Goal: Find specific page/section: Find specific page/section

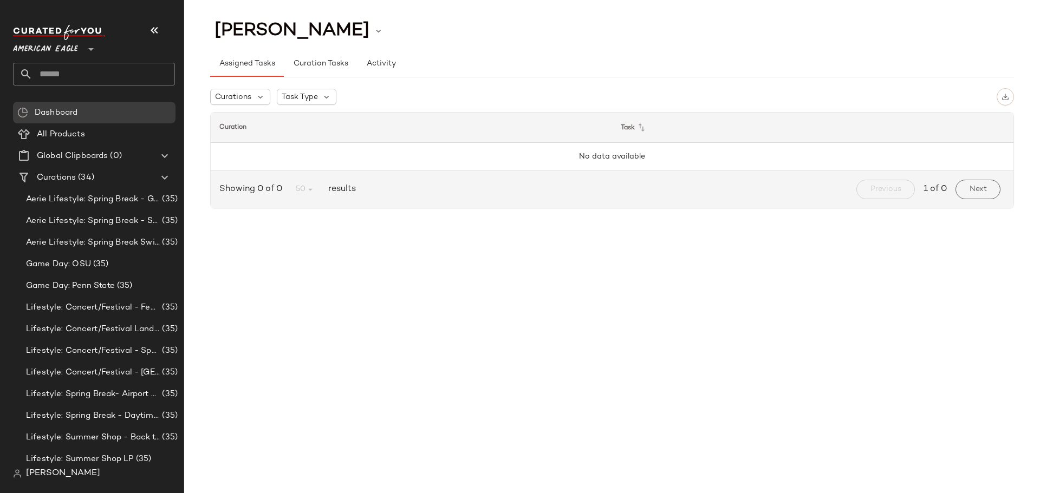
click at [69, 55] on span "American Eagle" at bounding box center [45, 46] width 65 height 19
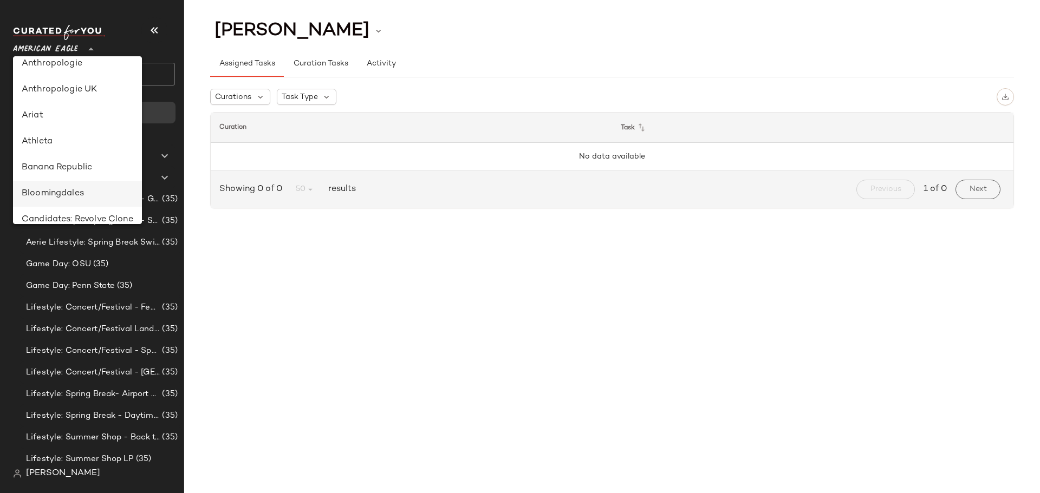
scroll to position [54, 0]
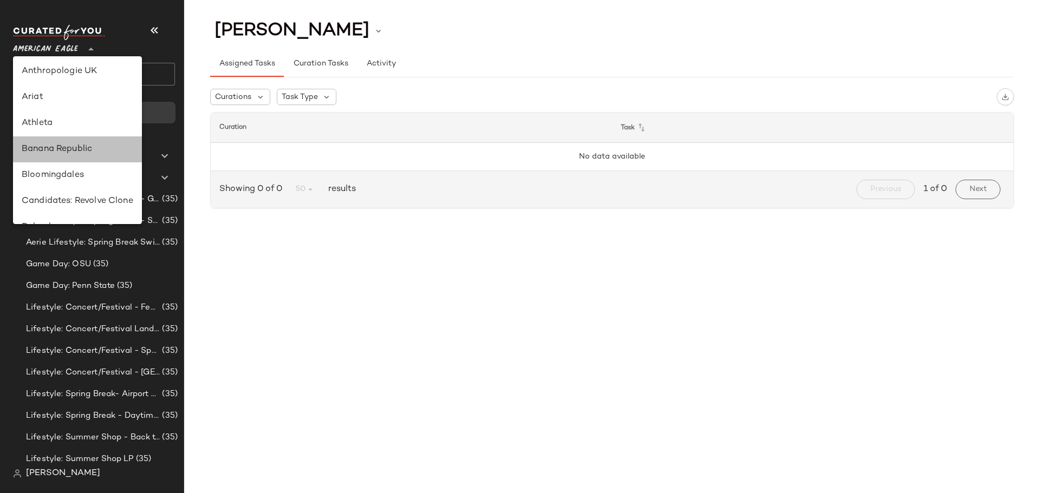
click at [62, 140] on div "Banana Republic" at bounding box center [77, 149] width 129 height 26
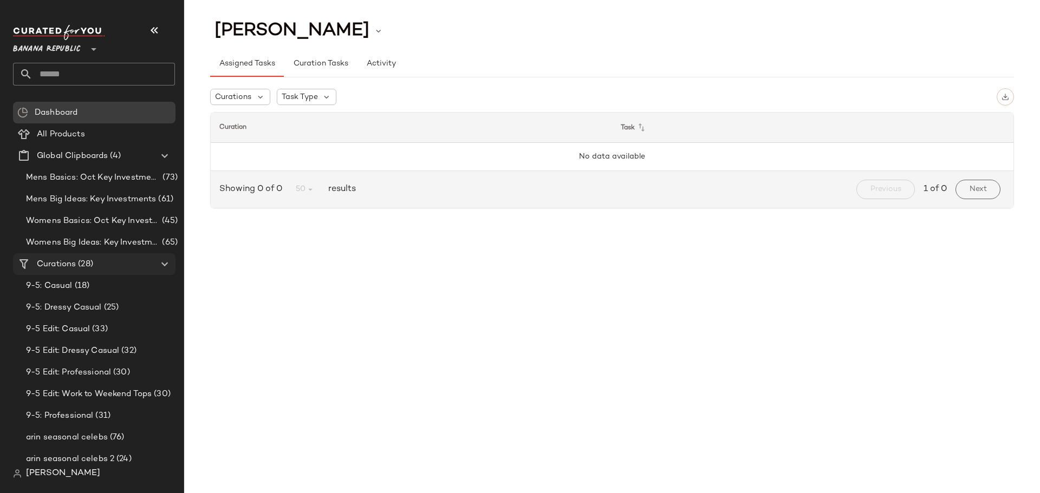
click at [88, 268] on span "(28)" at bounding box center [84, 264] width 17 height 12
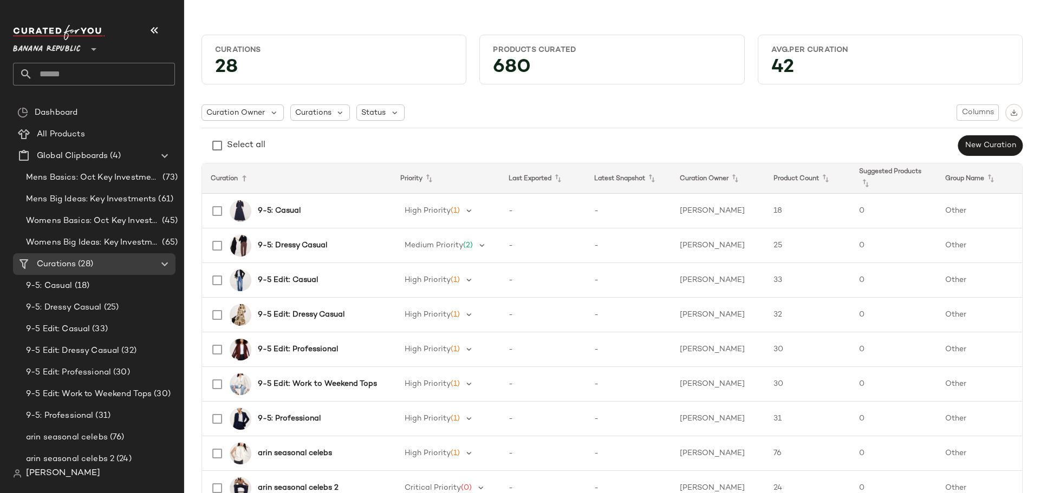
click at [616, 180] on th "Latest Snapshot" at bounding box center [629, 179] width 86 height 30
click at [655, 183] on icon at bounding box center [651, 178] width 13 height 13
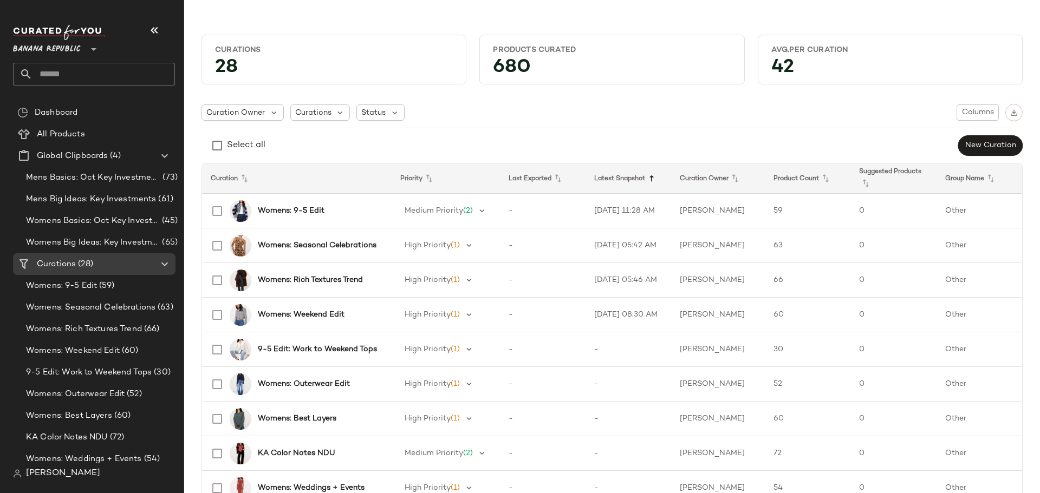
click at [658, 180] on icon at bounding box center [651, 178] width 13 height 13
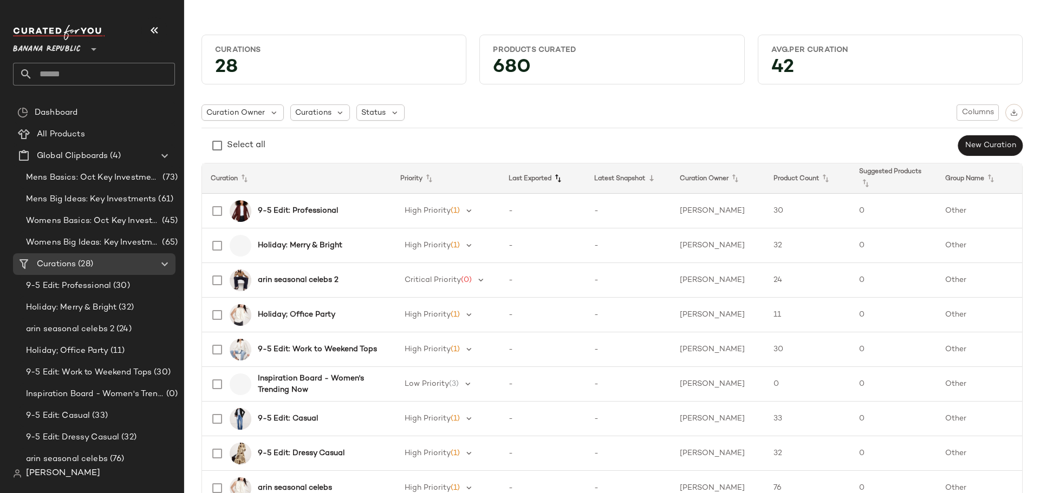
click at [564, 178] on icon at bounding box center [557, 178] width 13 height 13
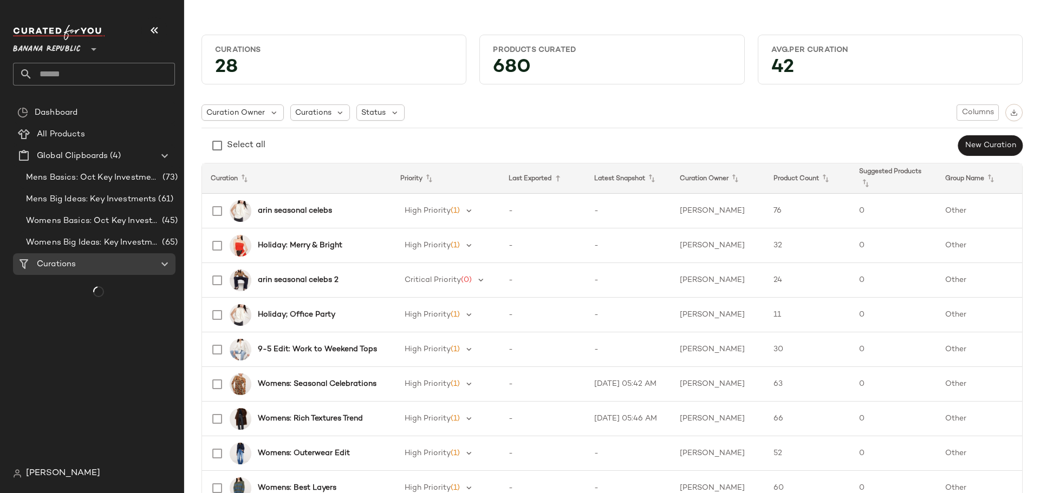
click at [564, 178] on icon at bounding box center [557, 178] width 13 height 13
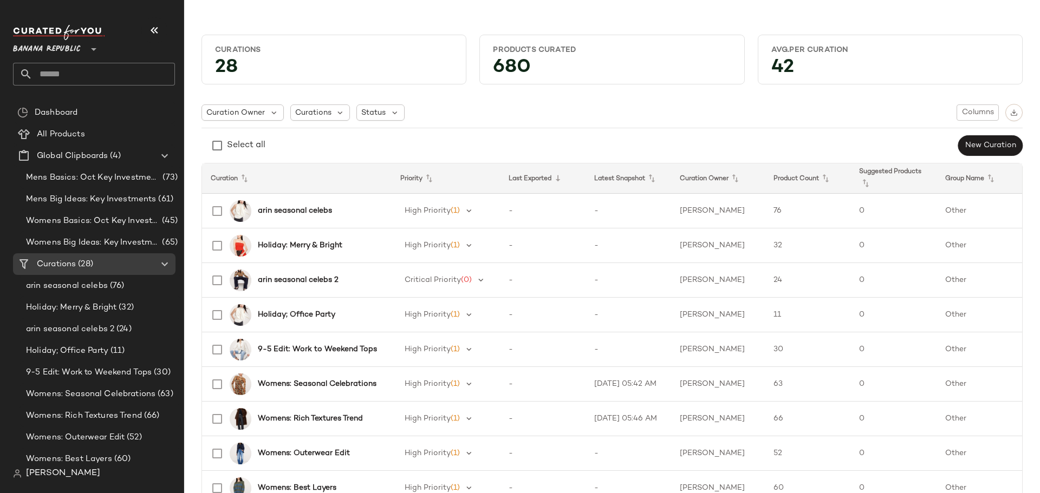
click at [62, 51] on span "Banana Republic" at bounding box center [47, 46] width 68 height 19
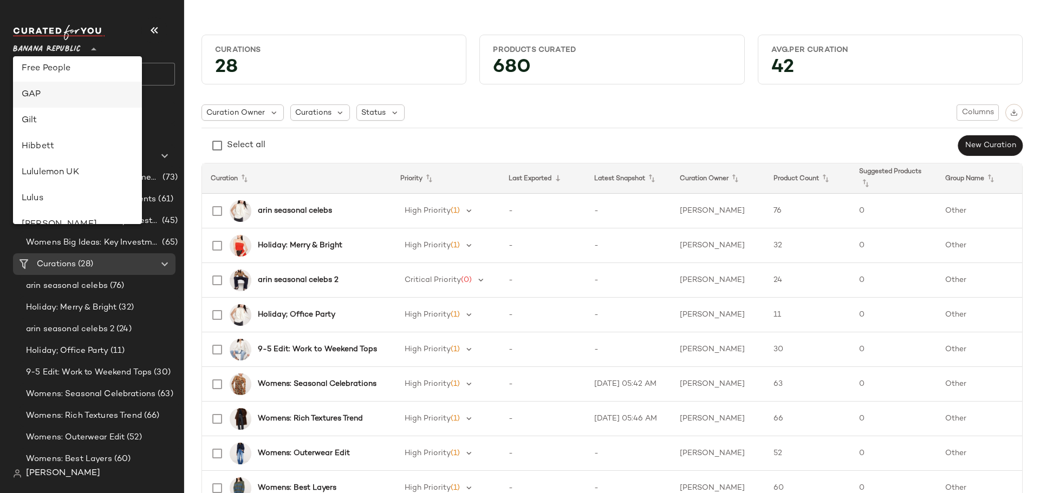
scroll to position [238, 0]
click at [53, 94] on div "GAP" at bounding box center [78, 95] width 112 height 13
type input "**"
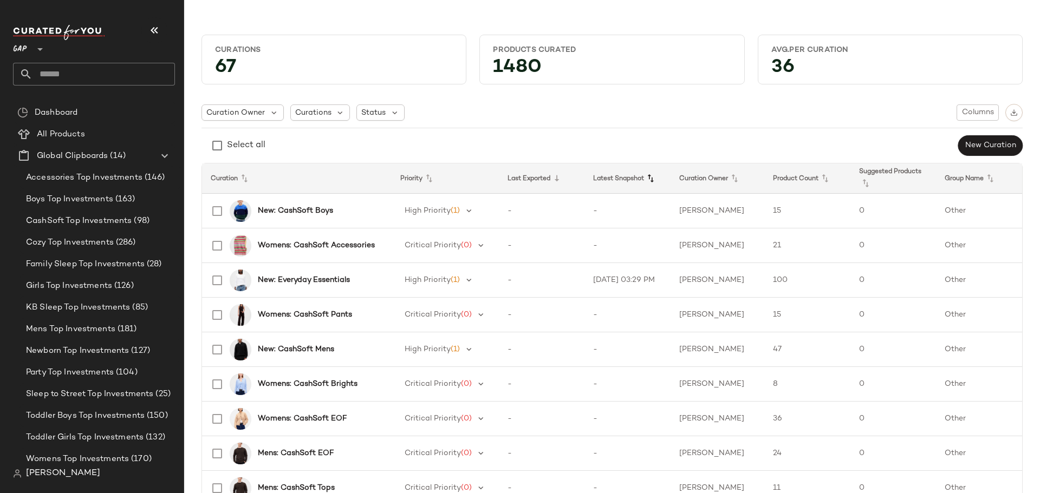
click at [654, 180] on icon at bounding box center [650, 178] width 13 height 13
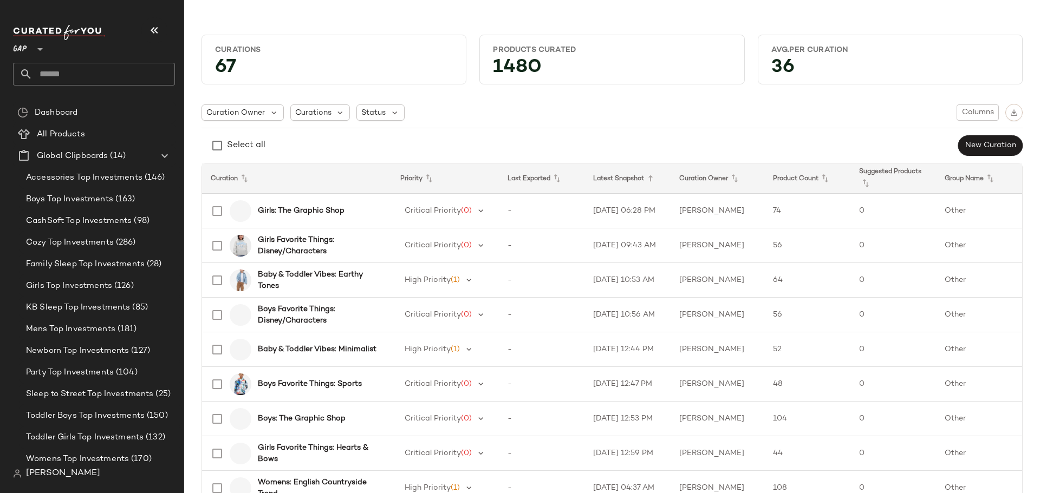
click at [654, 180] on icon at bounding box center [650, 178] width 13 height 13
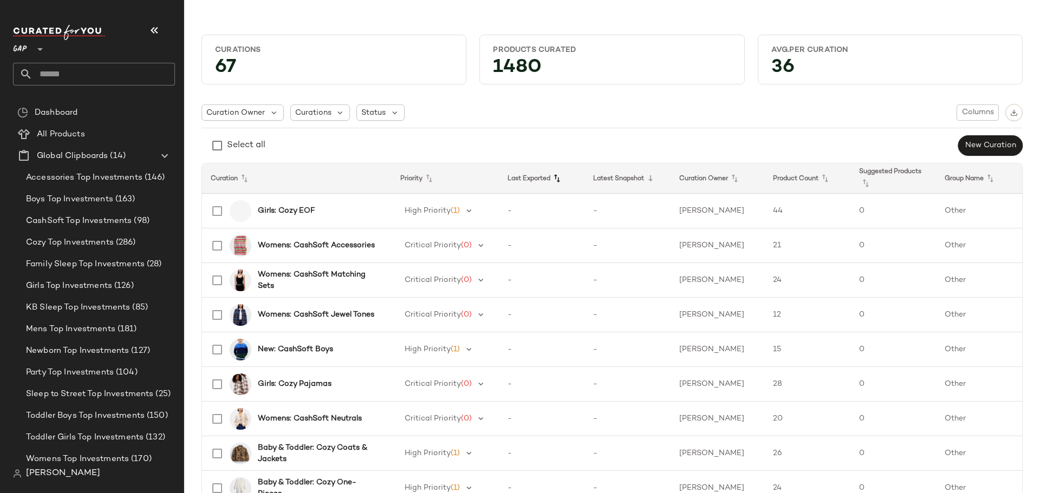
click at [562, 183] on icon at bounding box center [556, 178] width 13 height 13
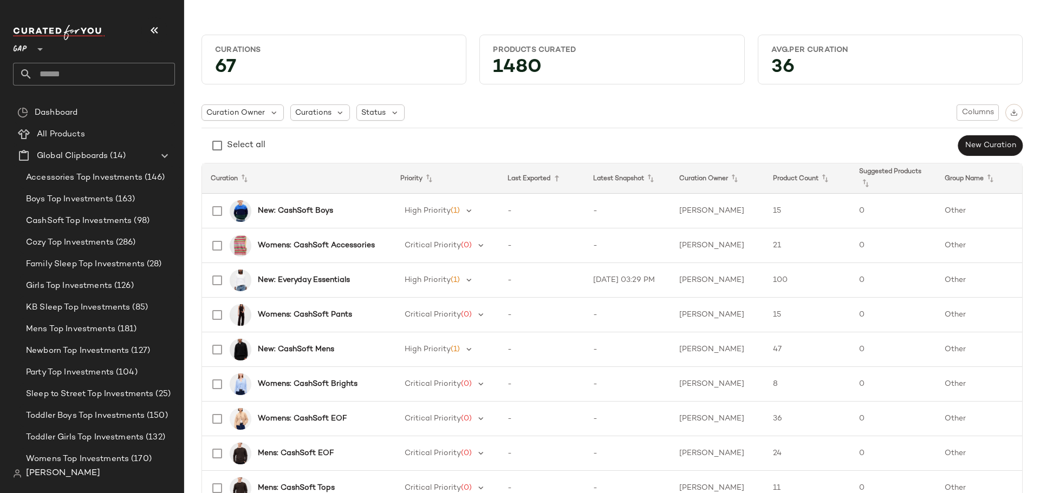
click at [562, 183] on icon at bounding box center [556, 178] width 13 height 13
